Goal: Transaction & Acquisition: Obtain resource

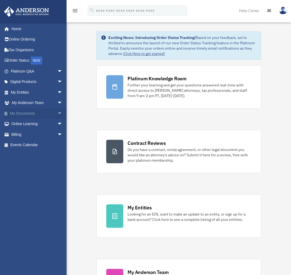
click at [23, 114] on link "My Documents arrow_drop_down" at bounding box center [37, 113] width 67 height 11
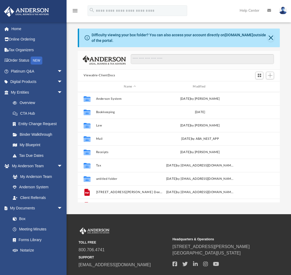
scroll to position [117, 198]
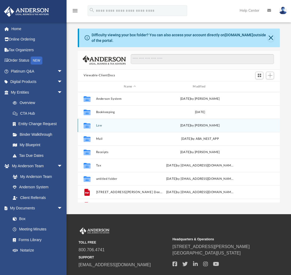
click at [102, 126] on button "Law" at bounding box center [130, 125] width 68 height 3
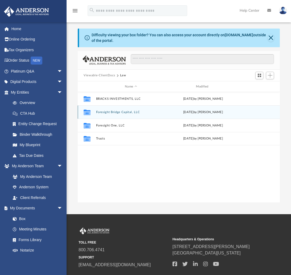
click at [106, 112] on button "Foresight Bridge Capital, LLC" at bounding box center [131, 111] width 70 height 3
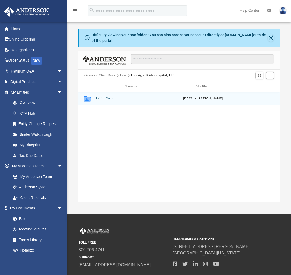
click at [105, 99] on button "Initial Docs" at bounding box center [131, 98] width 70 height 3
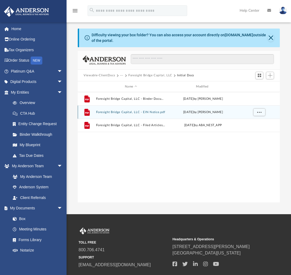
click at [128, 111] on button "Foresight Bridge Capital, LLC - EIN Notice.pdf" at bounding box center [131, 111] width 70 height 3
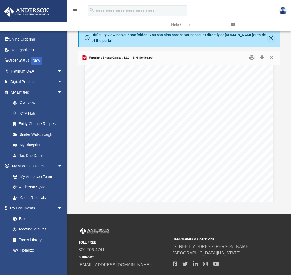
scroll to position [0, 0]
click at [272, 59] on button "Close" at bounding box center [272, 58] width 10 height 8
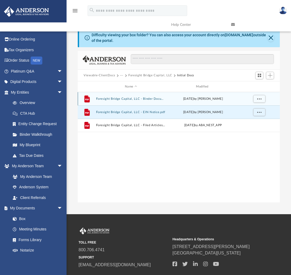
click at [151, 99] on button "Foresight Bridge Capital, LLC - Binder Documents.pdf" at bounding box center [131, 98] width 70 height 3
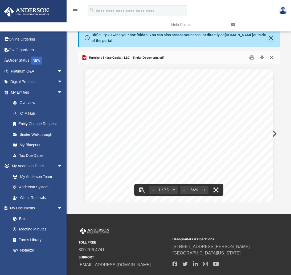
click at [271, 58] on button "Close" at bounding box center [272, 58] width 10 height 8
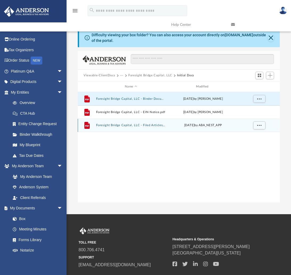
click at [146, 124] on button "Foresight Bridge Capital, LLC - Filed Articles.pdf" at bounding box center [131, 125] width 70 height 3
